Goal: Transaction & Acquisition: Book appointment/travel/reservation

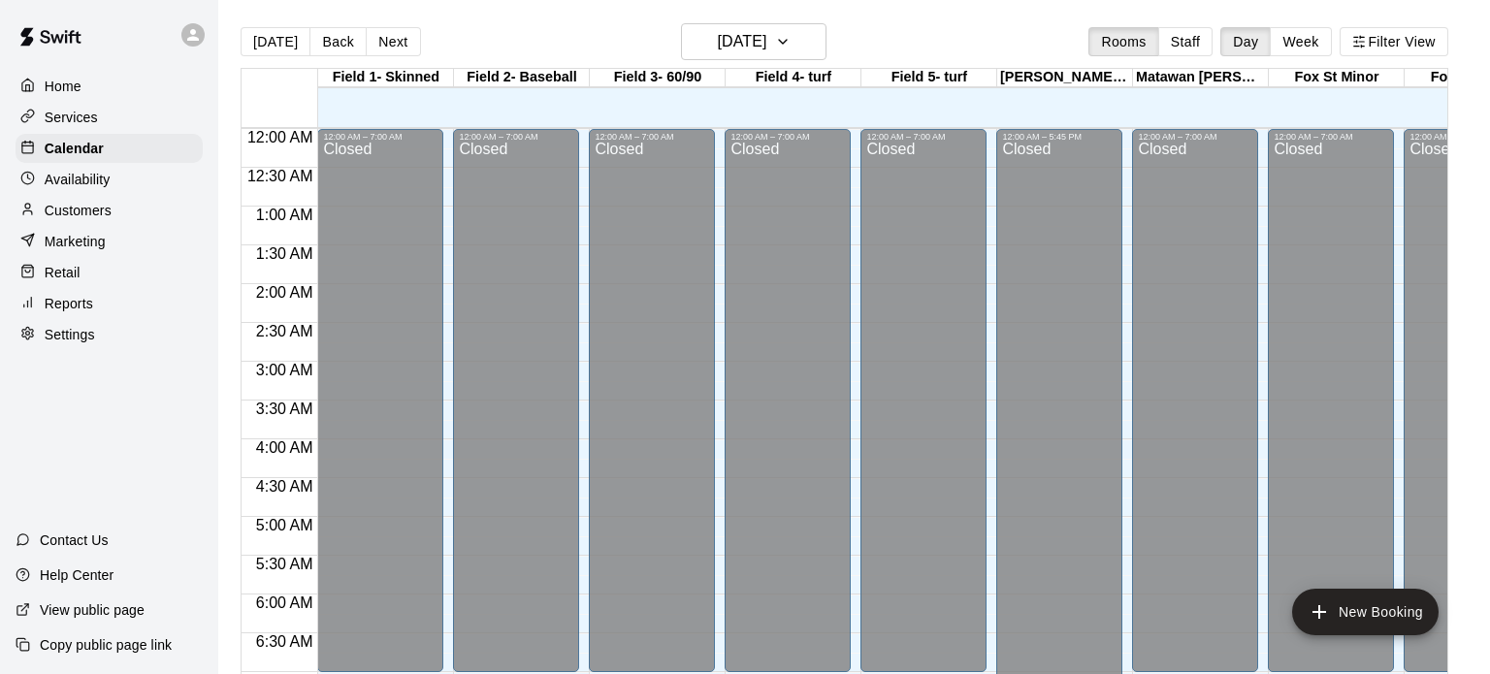
scroll to position [602, 0]
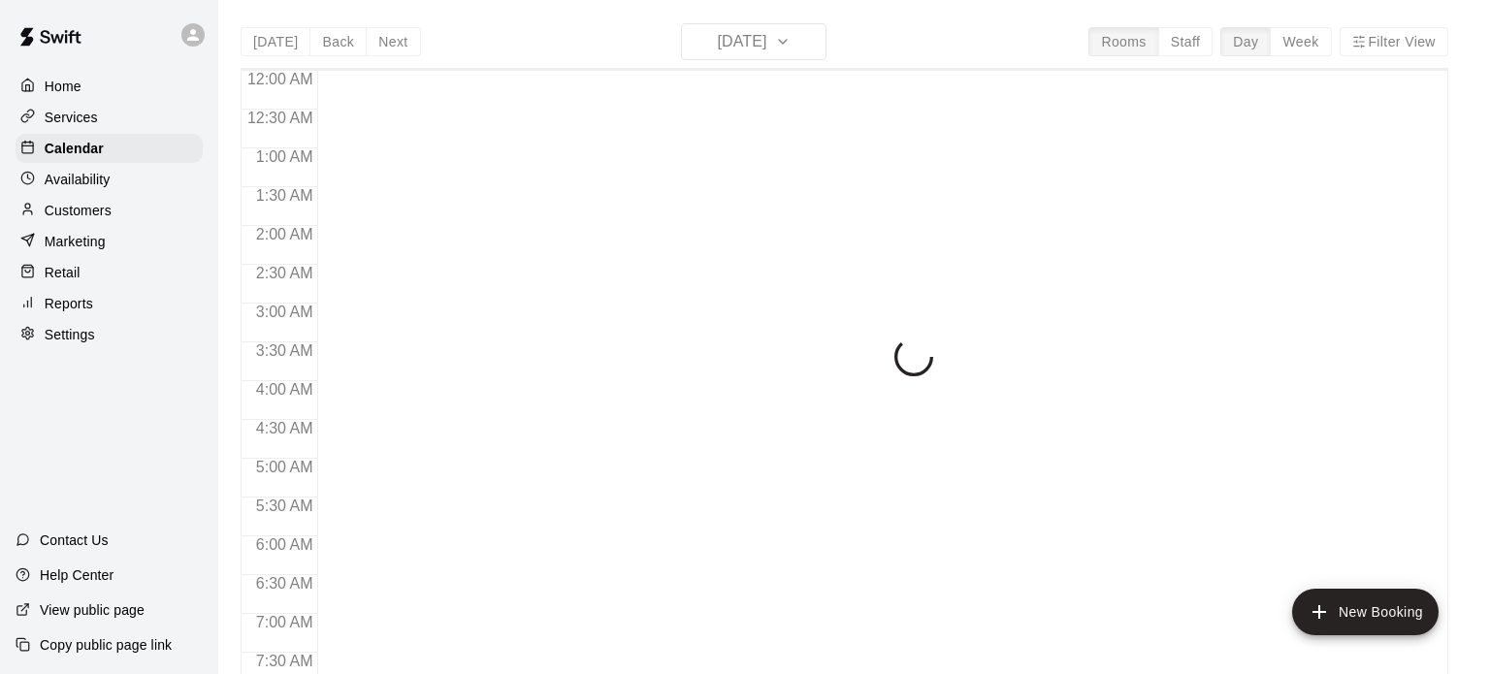
scroll to position [602, 0]
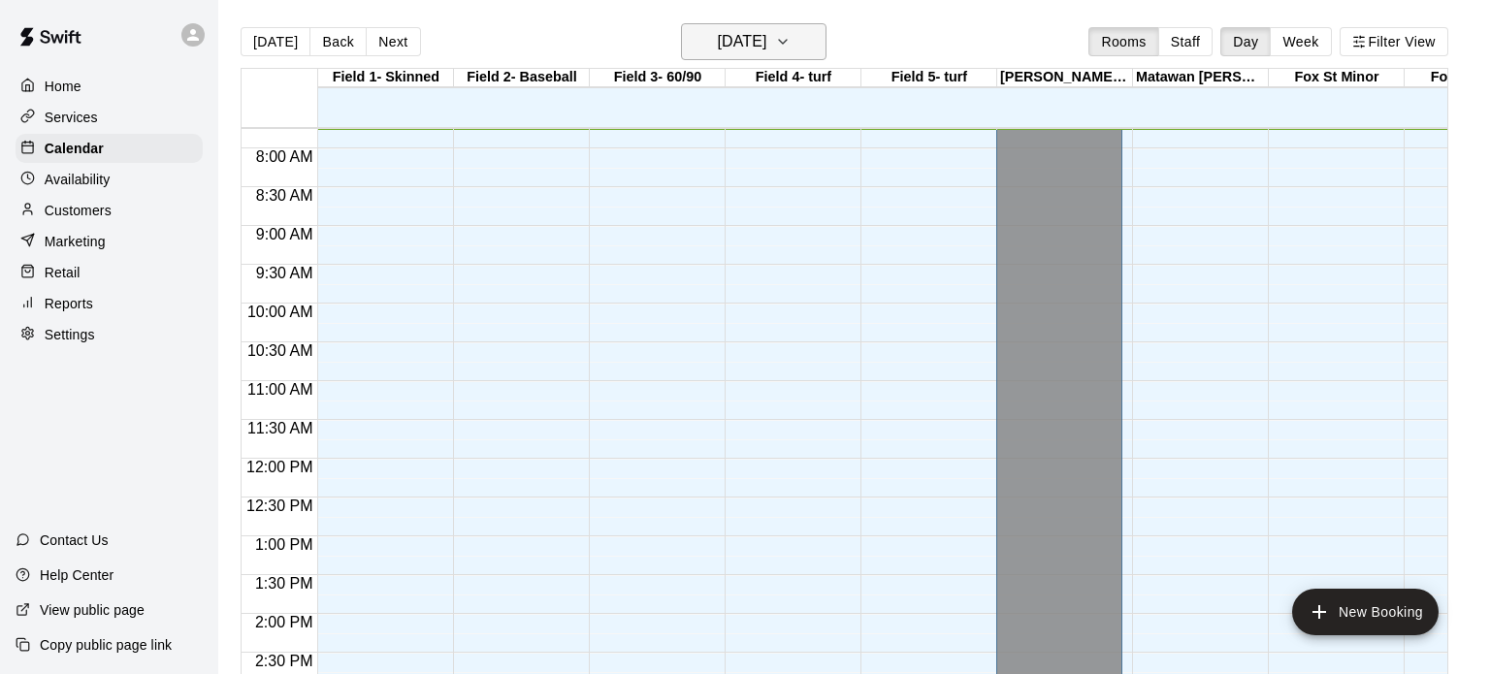
click at [766, 37] on h6 "[DATE]" at bounding box center [741, 41] width 49 height 27
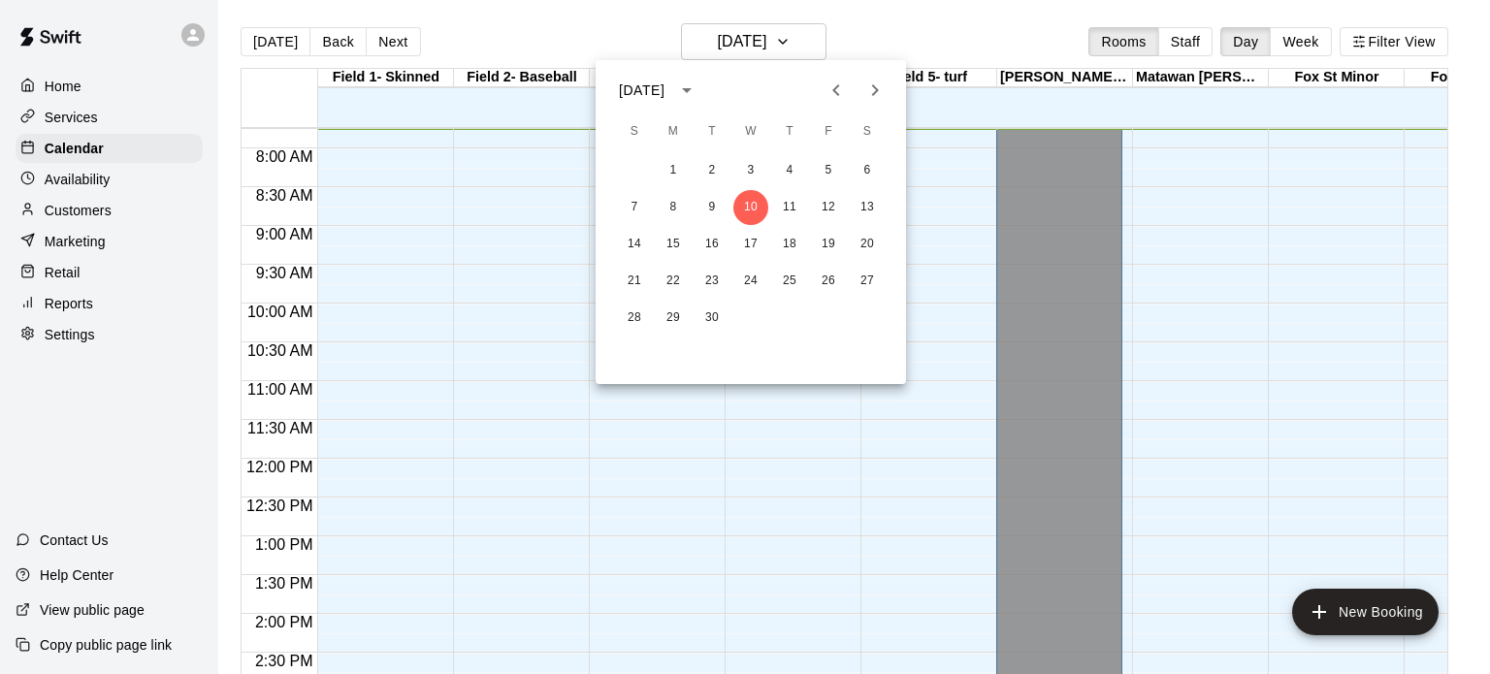
click at [875, 90] on icon "Next month" at bounding box center [875, 90] width 7 height 12
click at [824, 172] on button "3" at bounding box center [828, 170] width 35 height 35
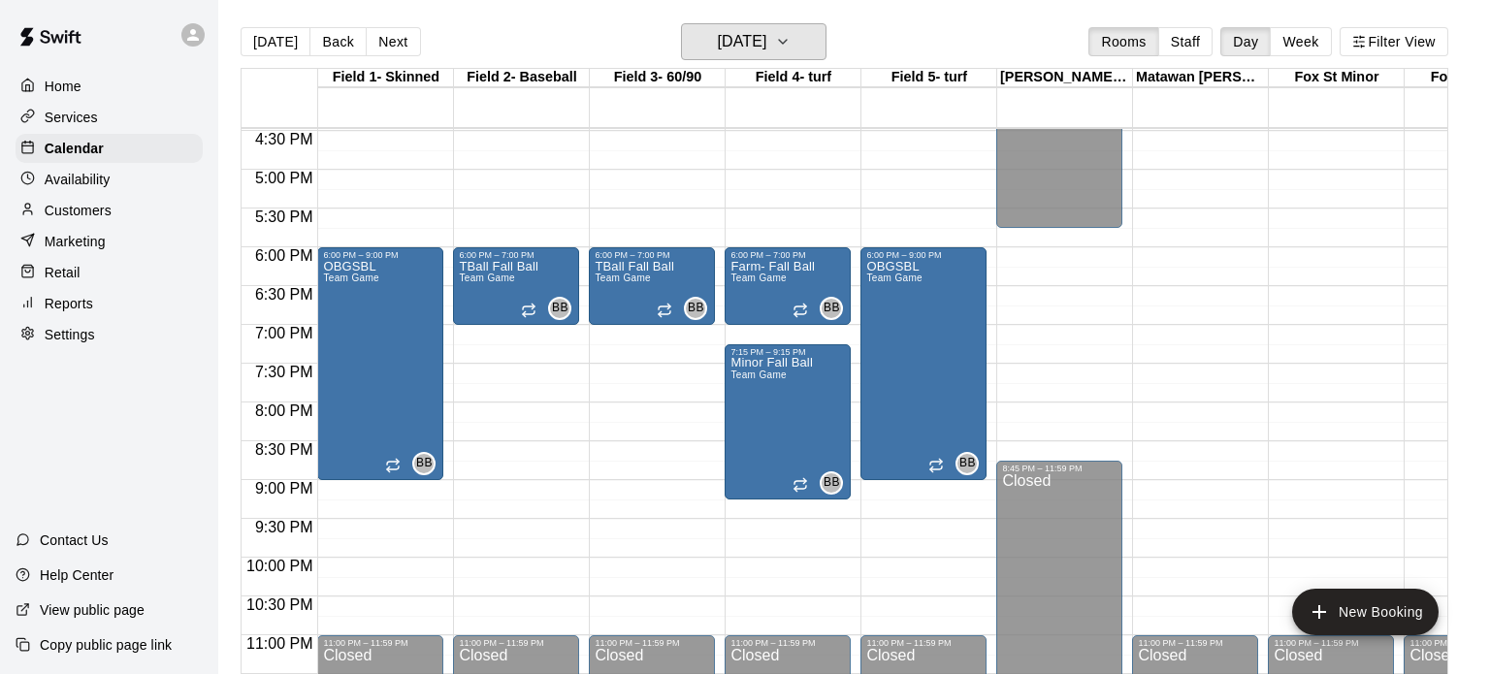
scroll to position [1281, 0]
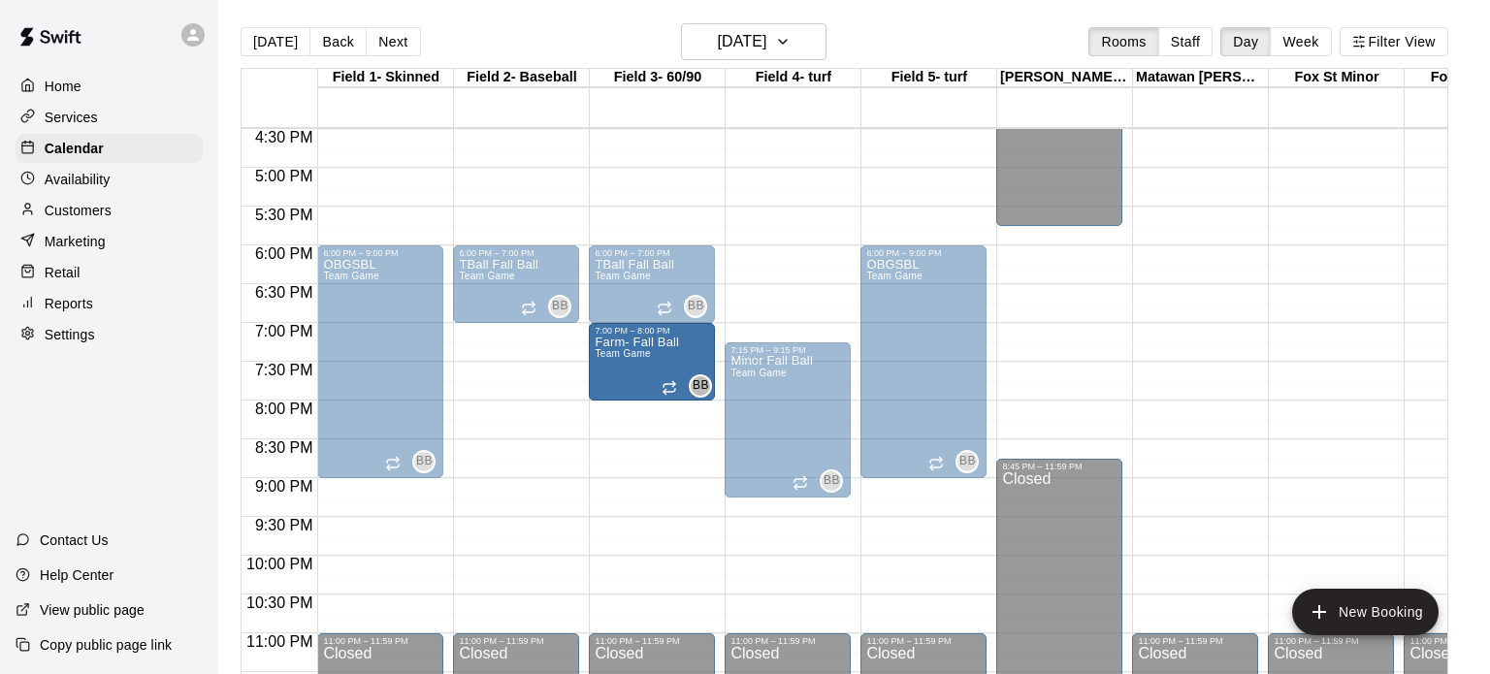
drag, startPoint x: 788, startPoint y: 265, endPoint x: 695, endPoint y: 345, distance: 123.1
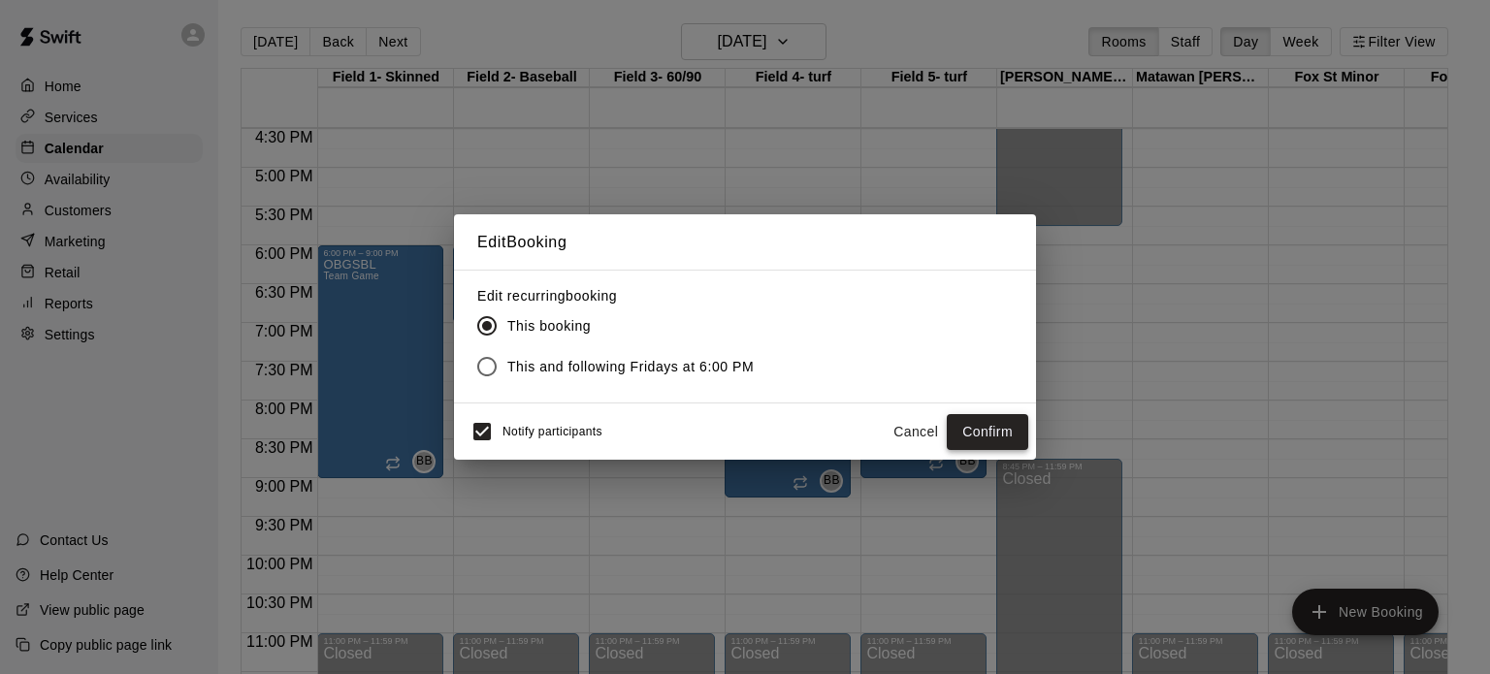
click at [979, 426] on button "Confirm" at bounding box center [987, 432] width 81 height 36
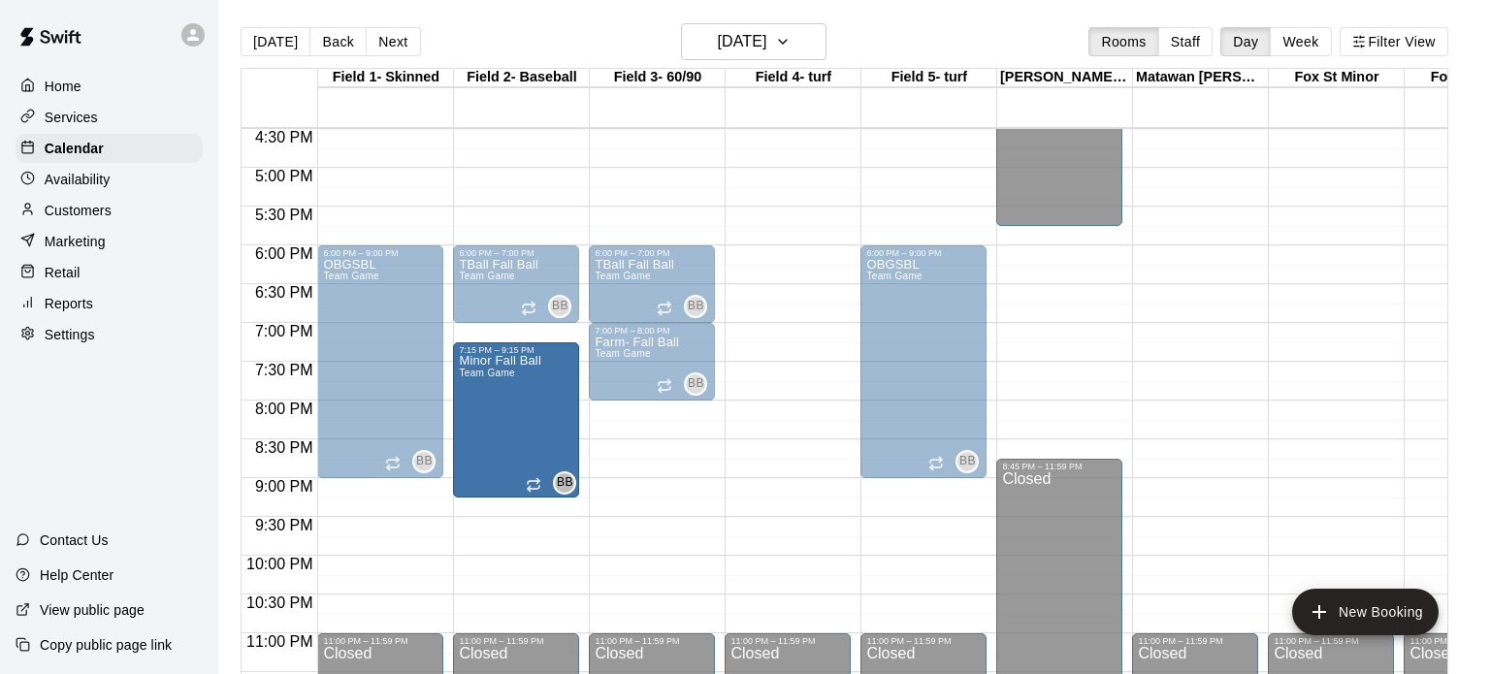
drag, startPoint x: 800, startPoint y: 391, endPoint x: 578, endPoint y: 397, distance: 222.3
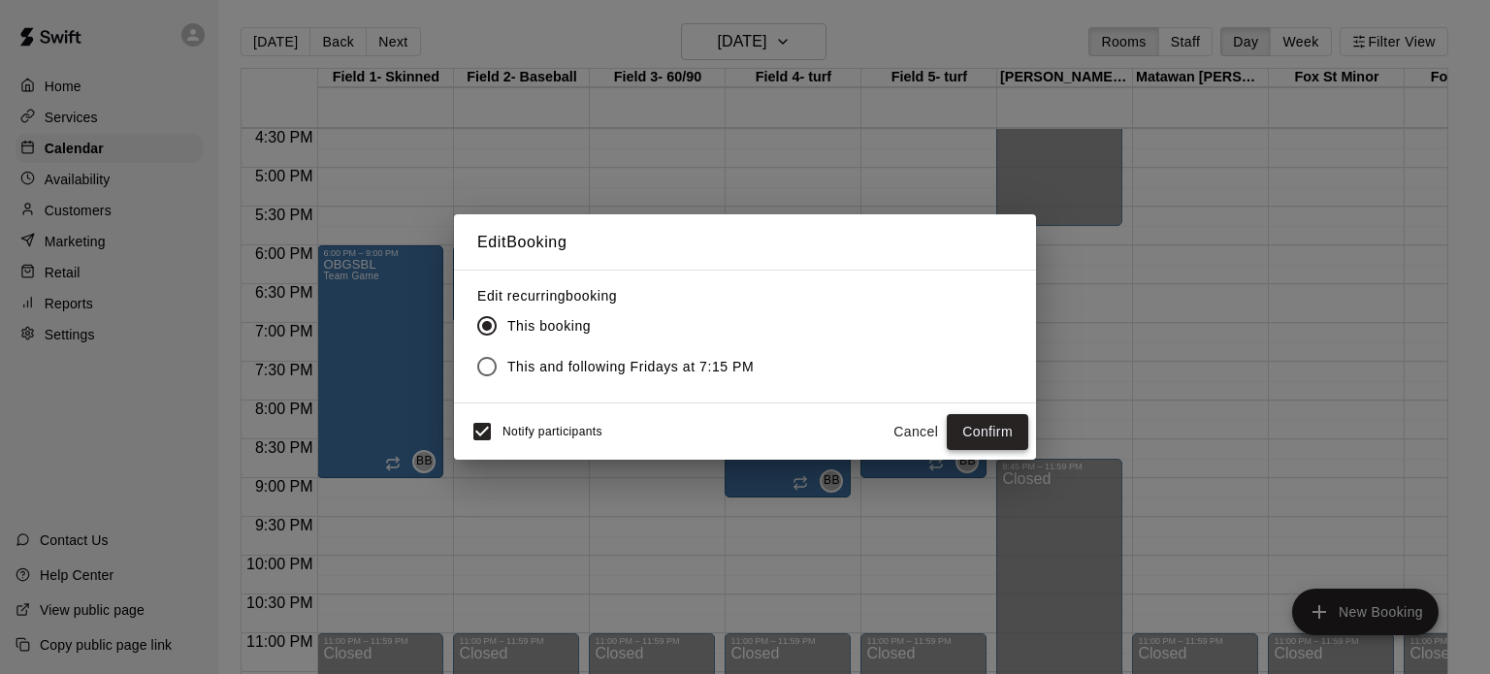
click at [984, 435] on button "Confirm" at bounding box center [987, 432] width 81 height 36
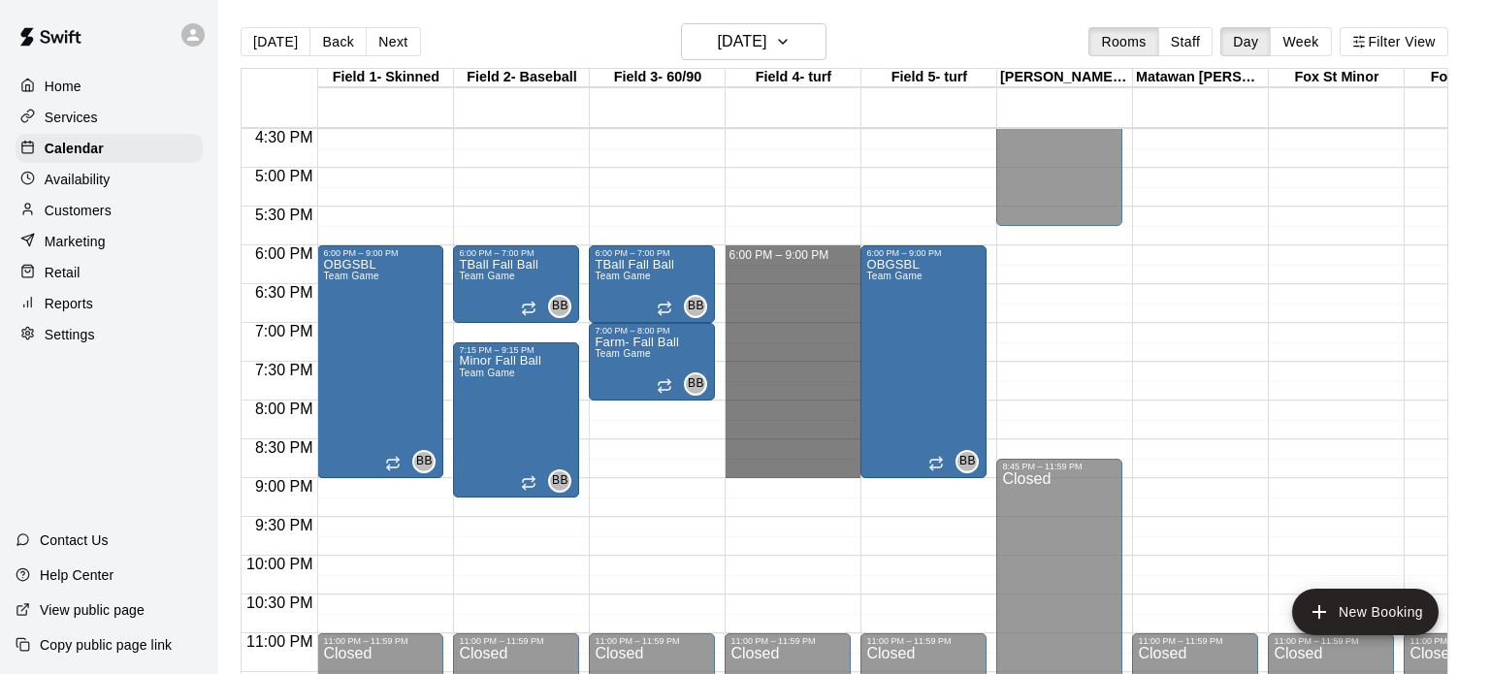
drag, startPoint x: 779, startPoint y: 247, endPoint x: 798, endPoint y: 469, distance: 222.0
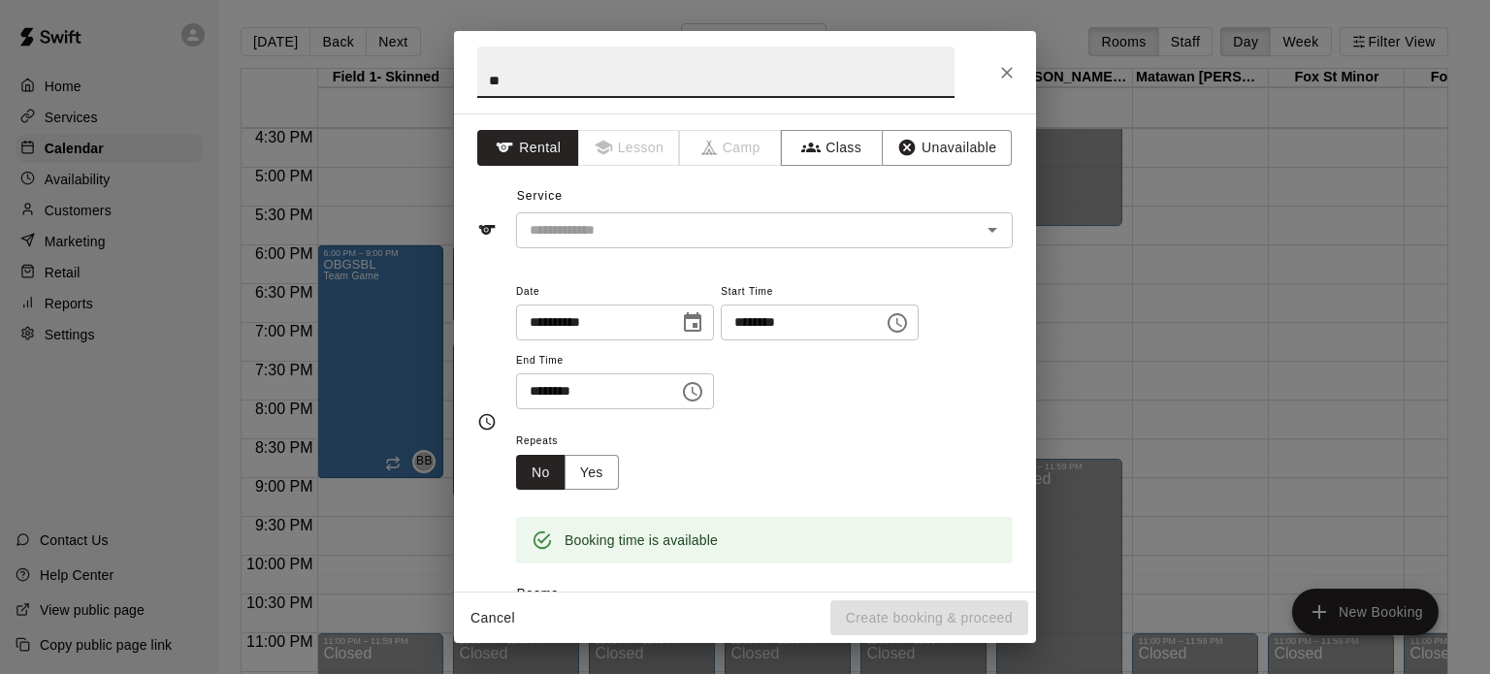
type input "*"
type input "**********"
click at [634, 223] on input "text" at bounding box center [736, 230] width 428 height 24
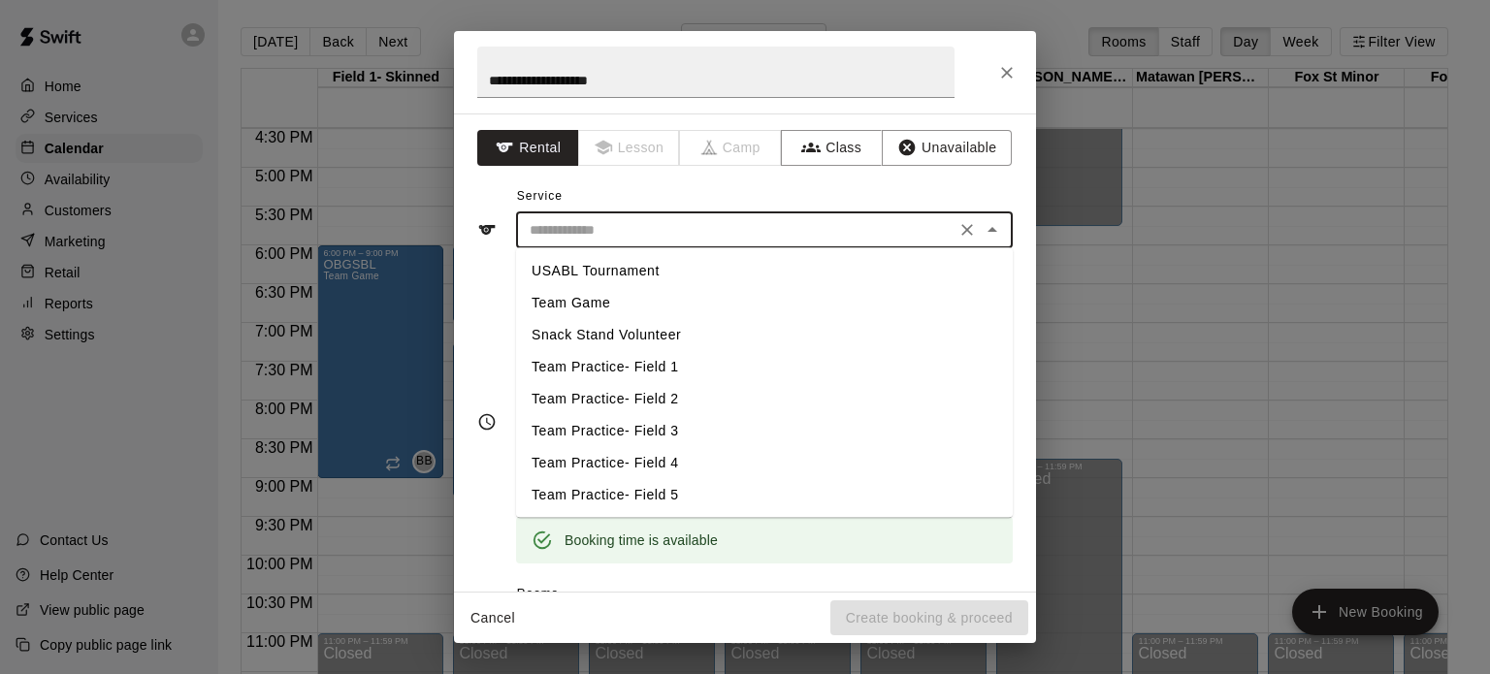
click at [601, 308] on li "Team Game" at bounding box center [764, 303] width 497 height 32
type input "*********"
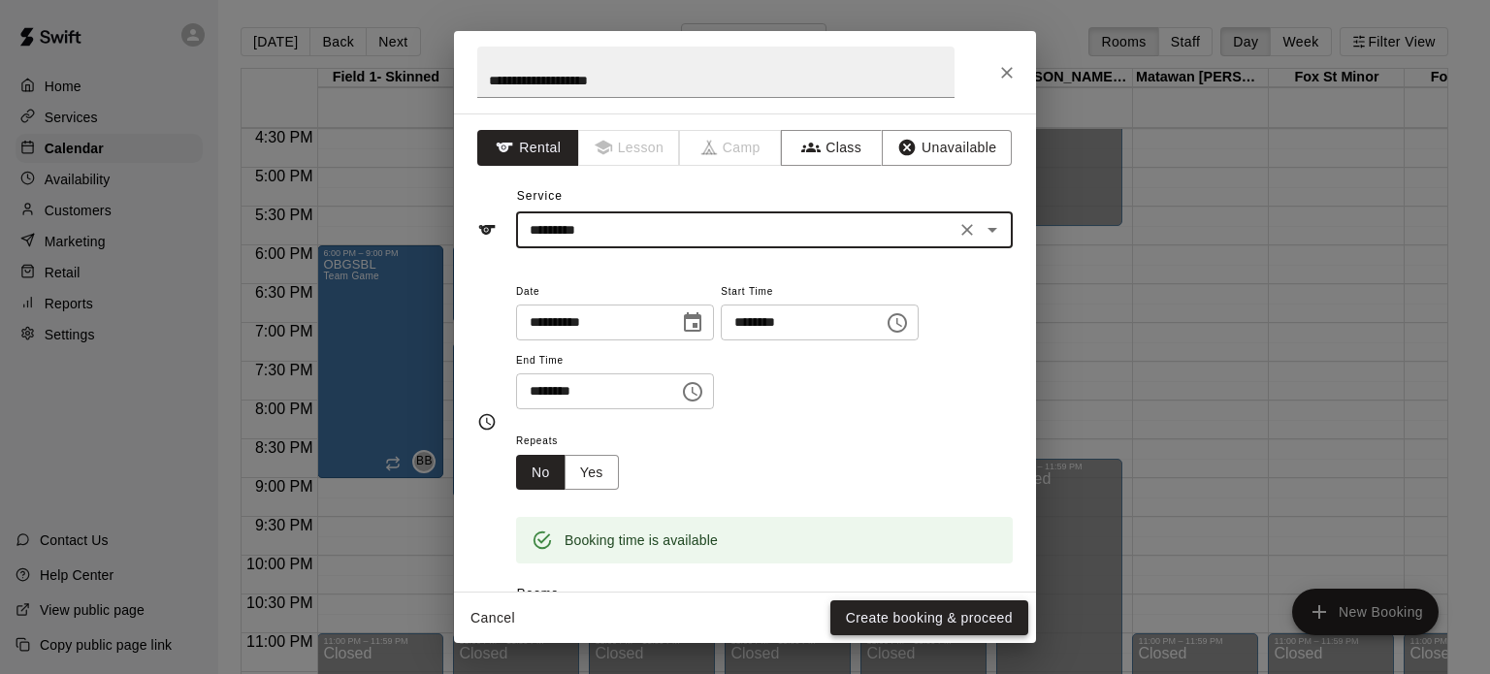
click at [914, 608] on button "Create booking & proceed" at bounding box center [930, 619] width 198 height 36
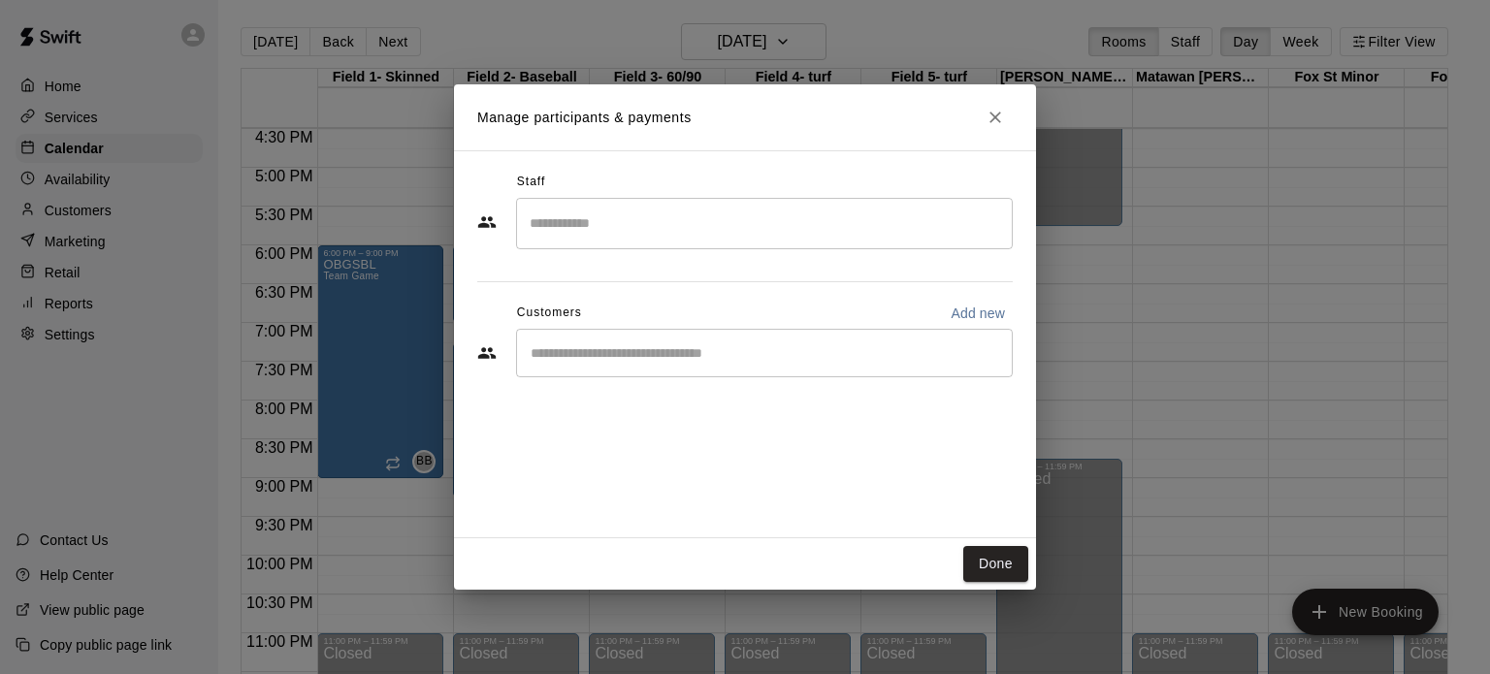
click at [823, 243] on div "​" at bounding box center [764, 223] width 497 height 51
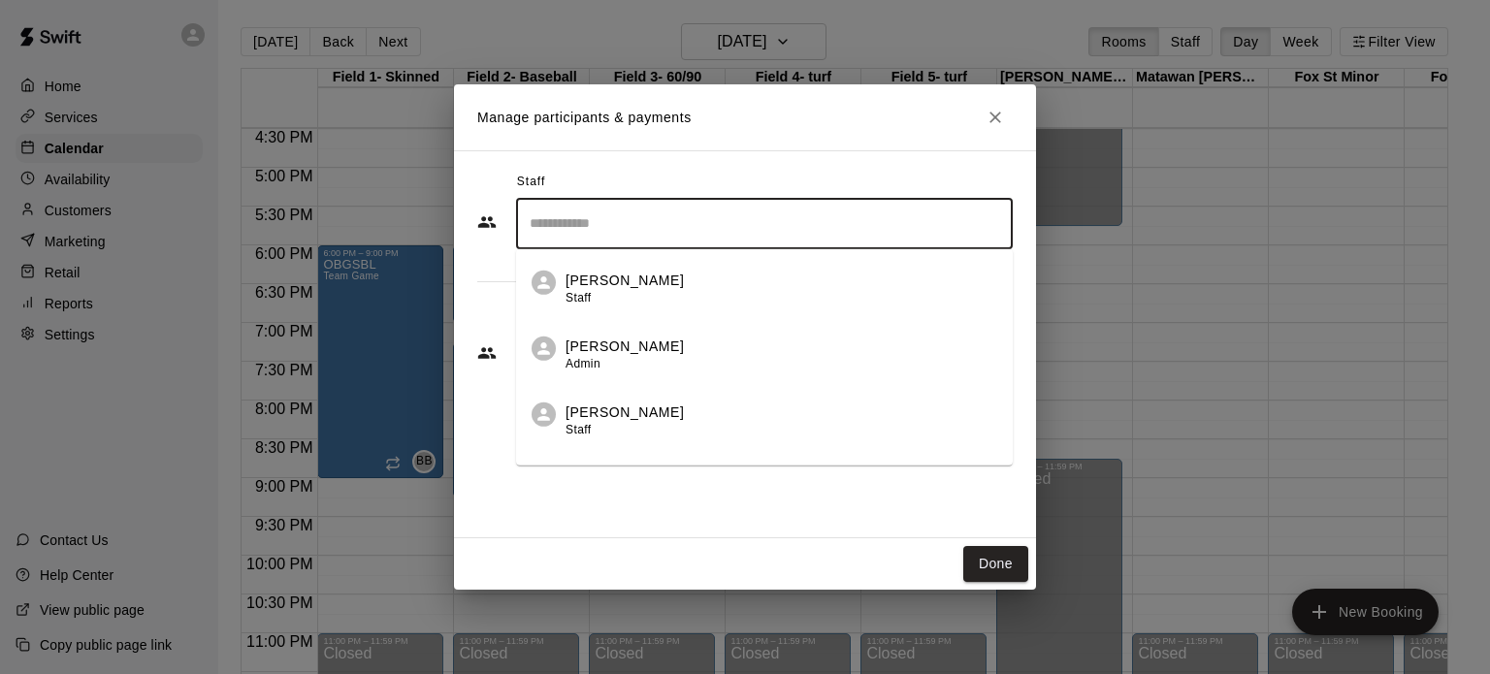
scroll to position [179, 0]
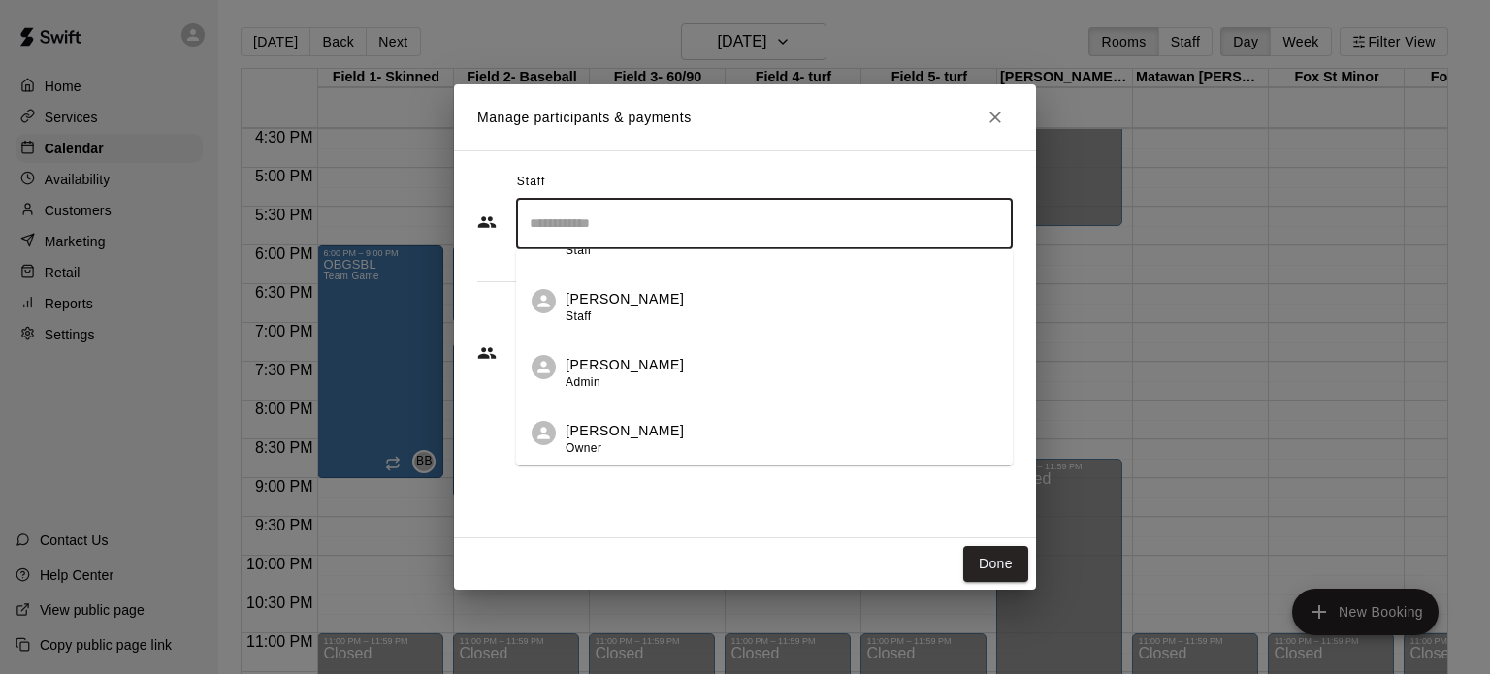
click at [658, 446] on div "Brian Burns Owner" at bounding box center [782, 439] width 432 height 38
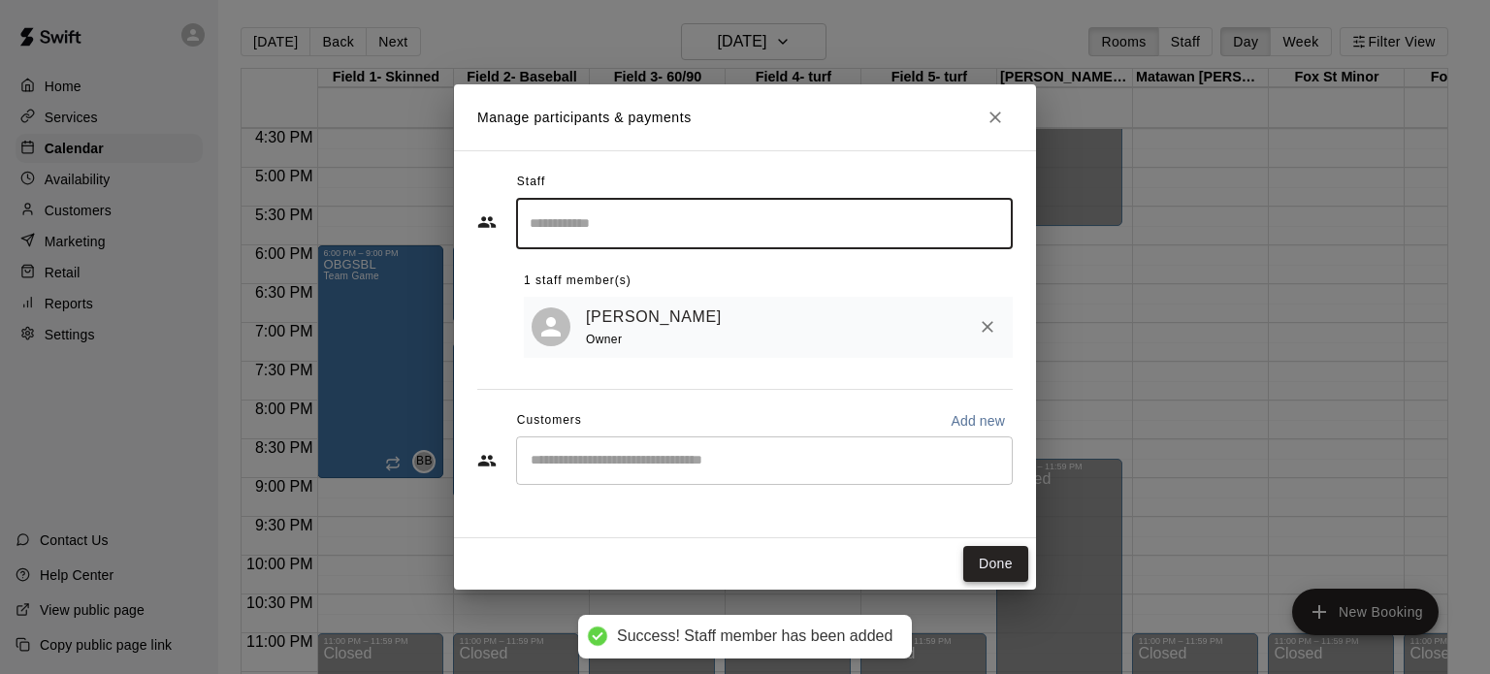
click at [997, 563] on button "Done" at bounding box center [995, 564] width 65 height 36
